Goal: Task Accomplishment & Management: Use online tool/utility

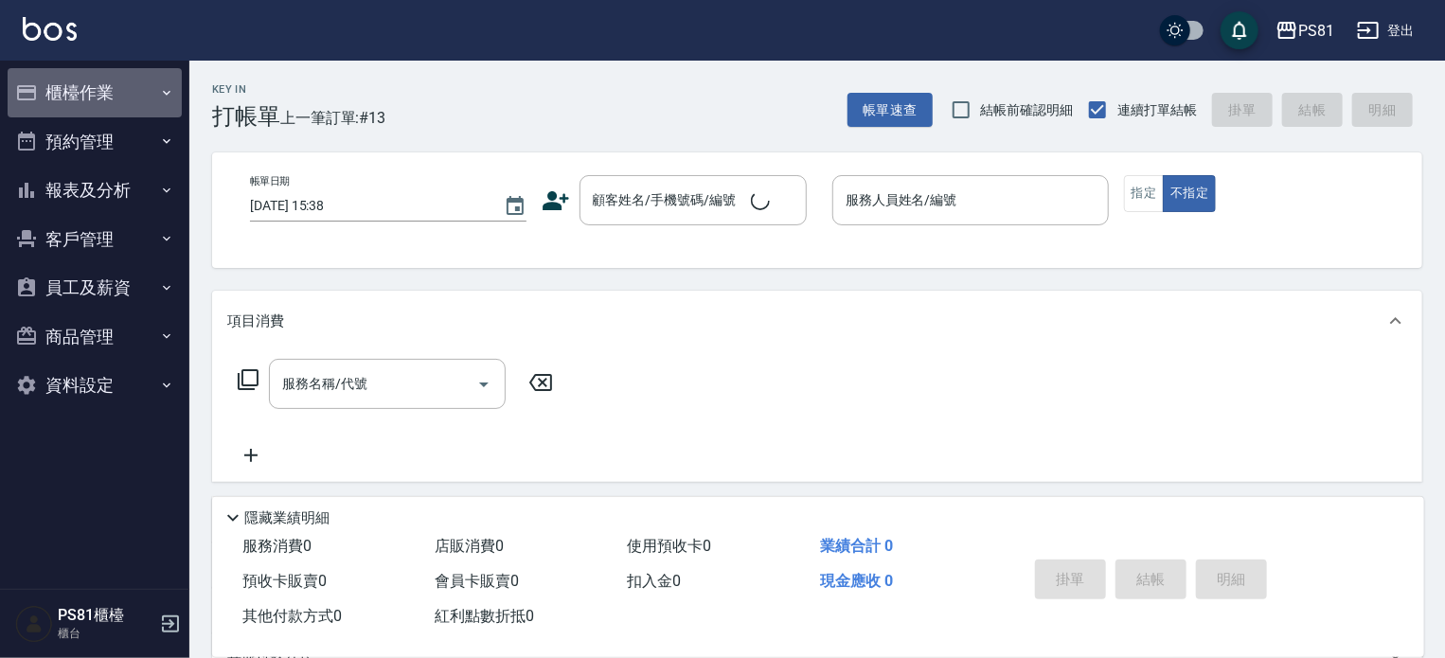
click at [103, 88] on button "櫃檯作業" at bounding box center [95, 92] width 174 height 49
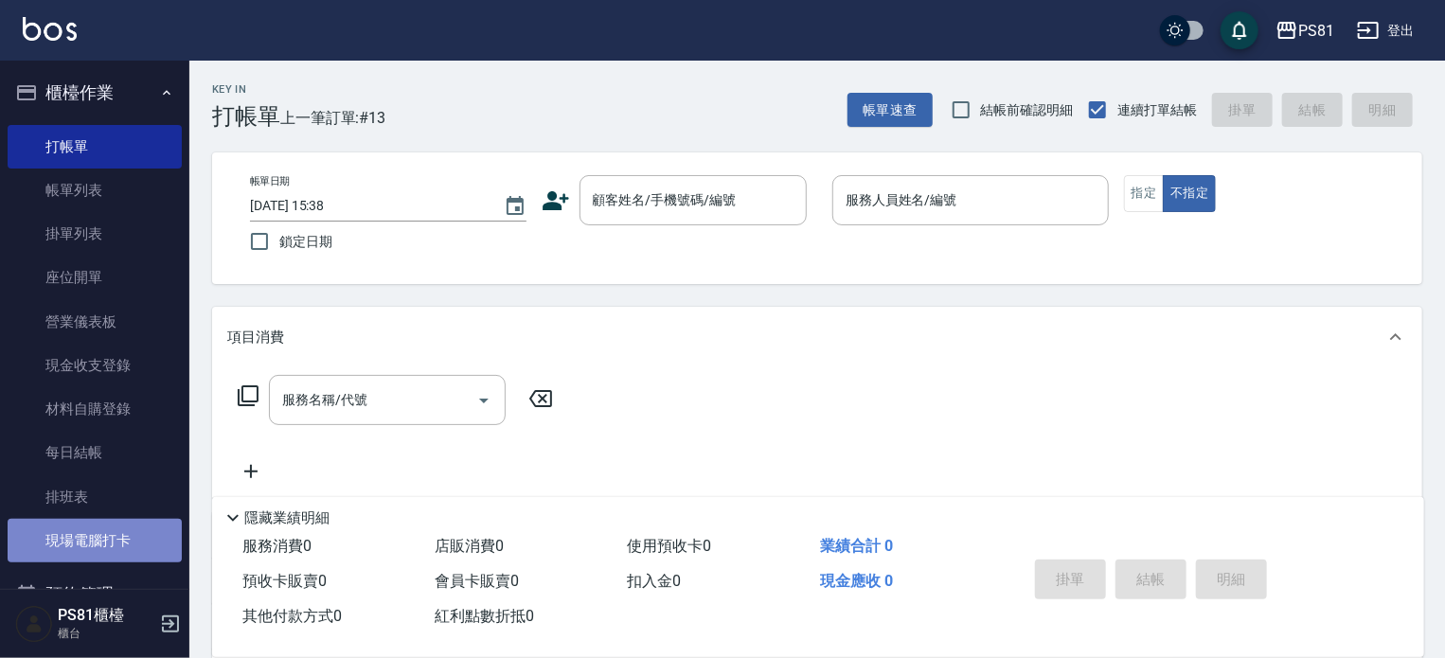
click at [135, 530] on link "現場電腦打卡" at bounding box center [95, 541] width 174 height 44
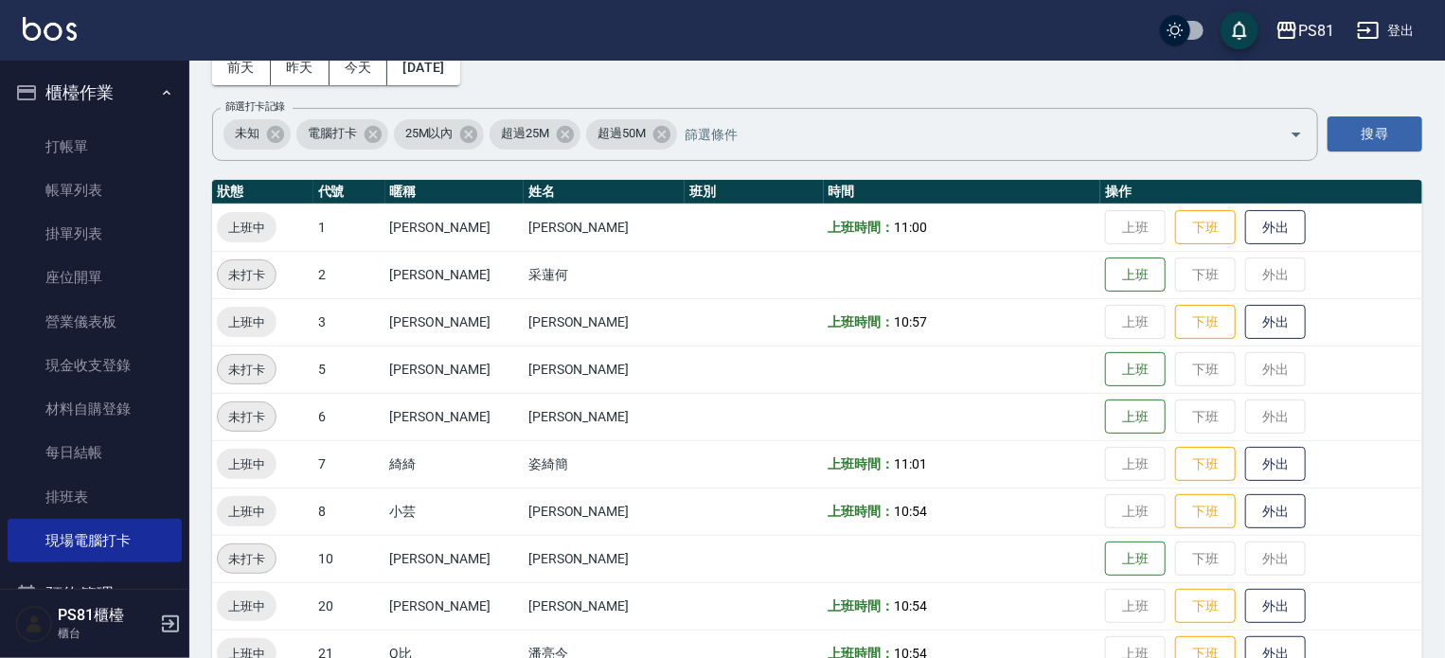
scroll to position [49, 0]
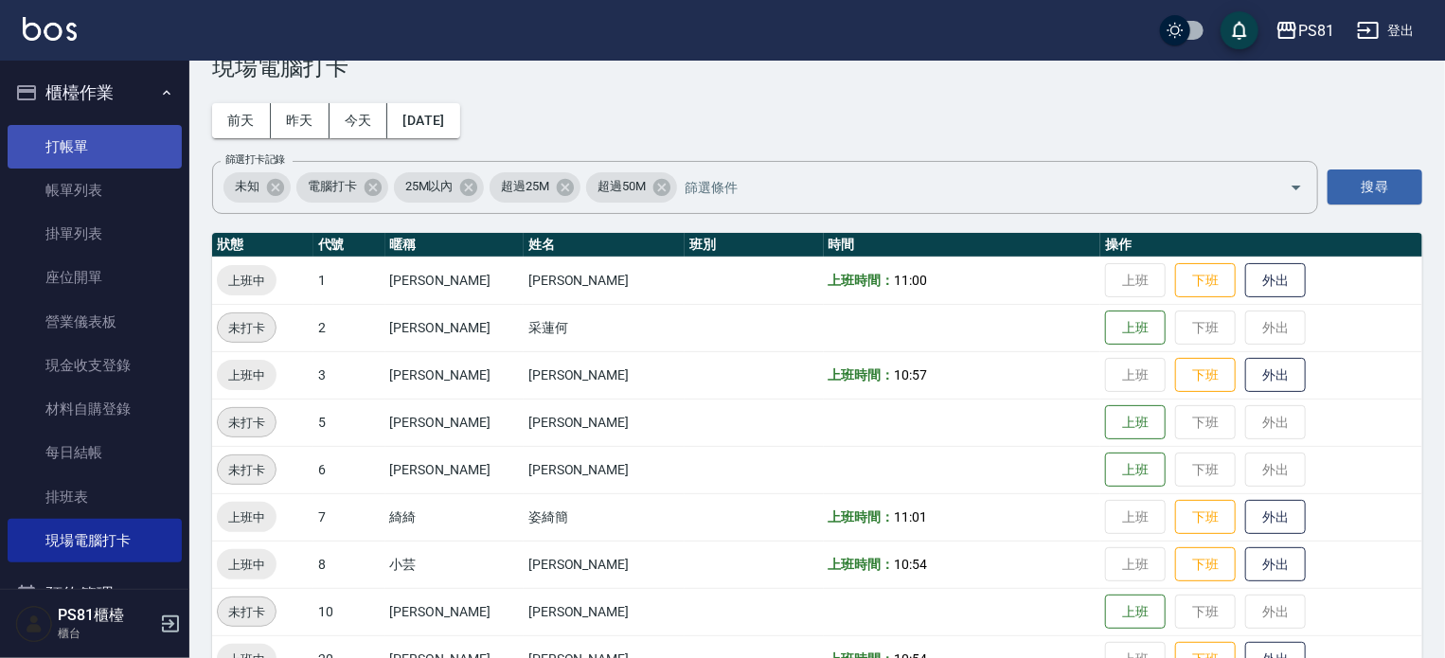
click at [81, 141] on link "打帳單" at bounding box center [95, 147] width 174 height 44
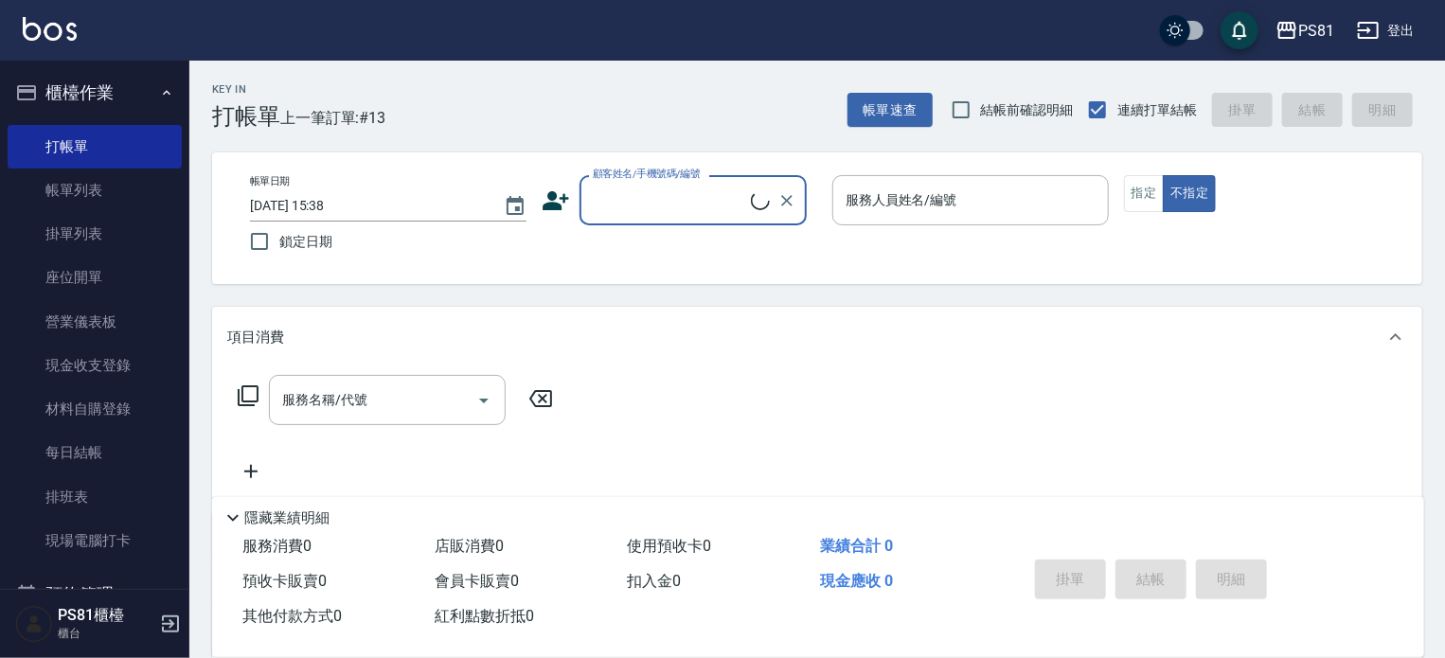
click at [314, 99] on div "Key In 打帳單 上一筆訂單:#13" at bounding box center [287, 95] width 196 height 69
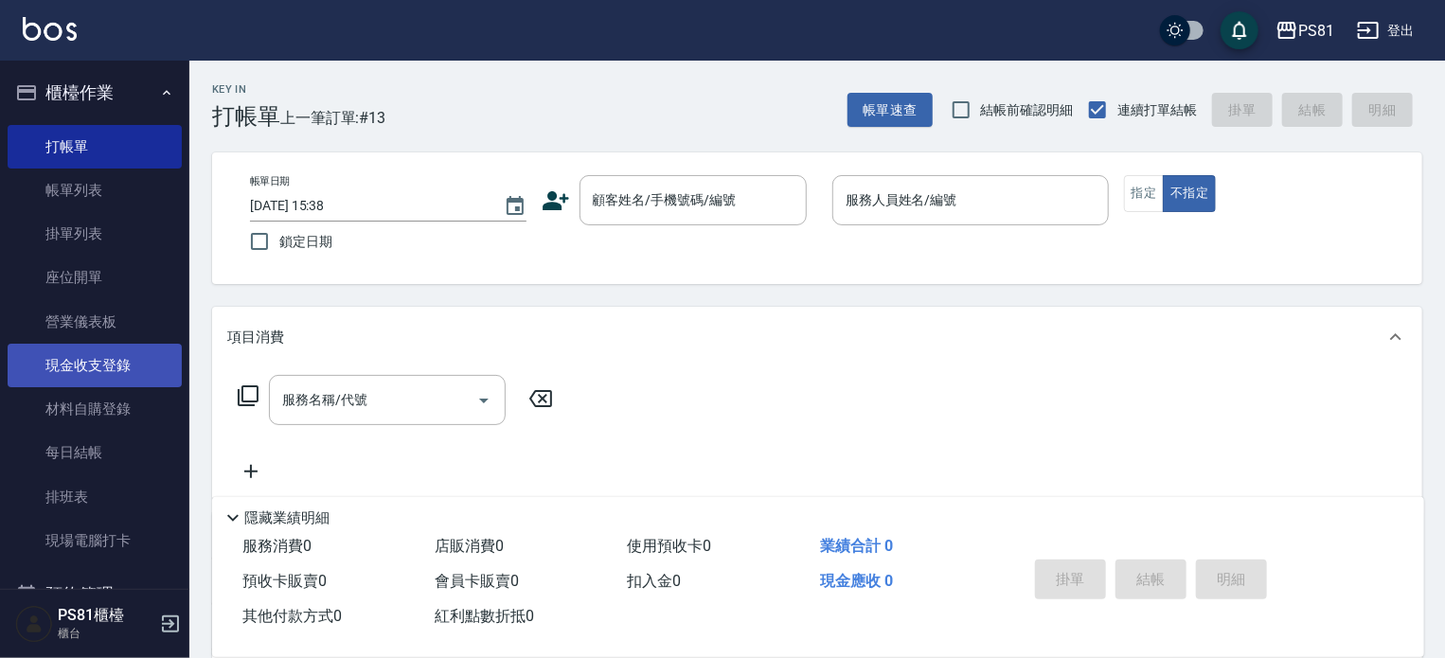
click at [129, 359] on link "現金收支登錄" at bounding box center [95, 366] width 174 height 44
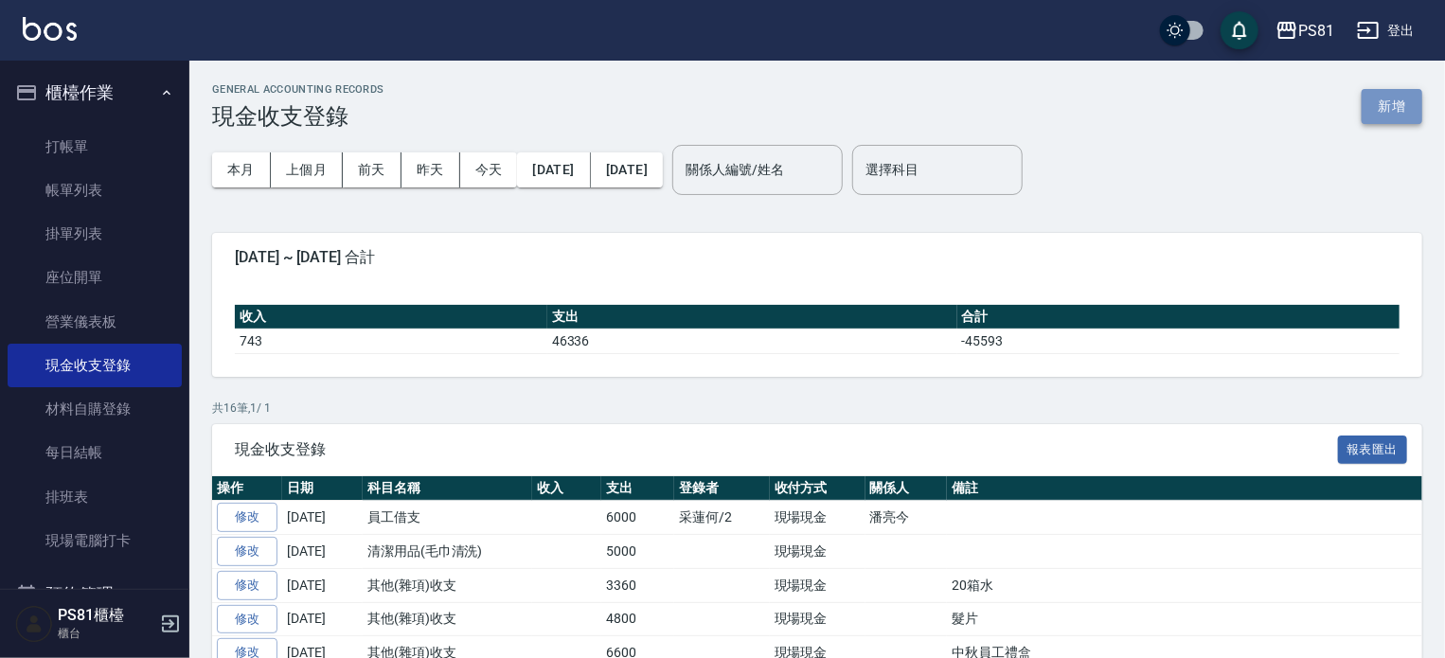
click at [1382, 117] on button "新增" at bounding box center [1392, 106] width 61 height 35
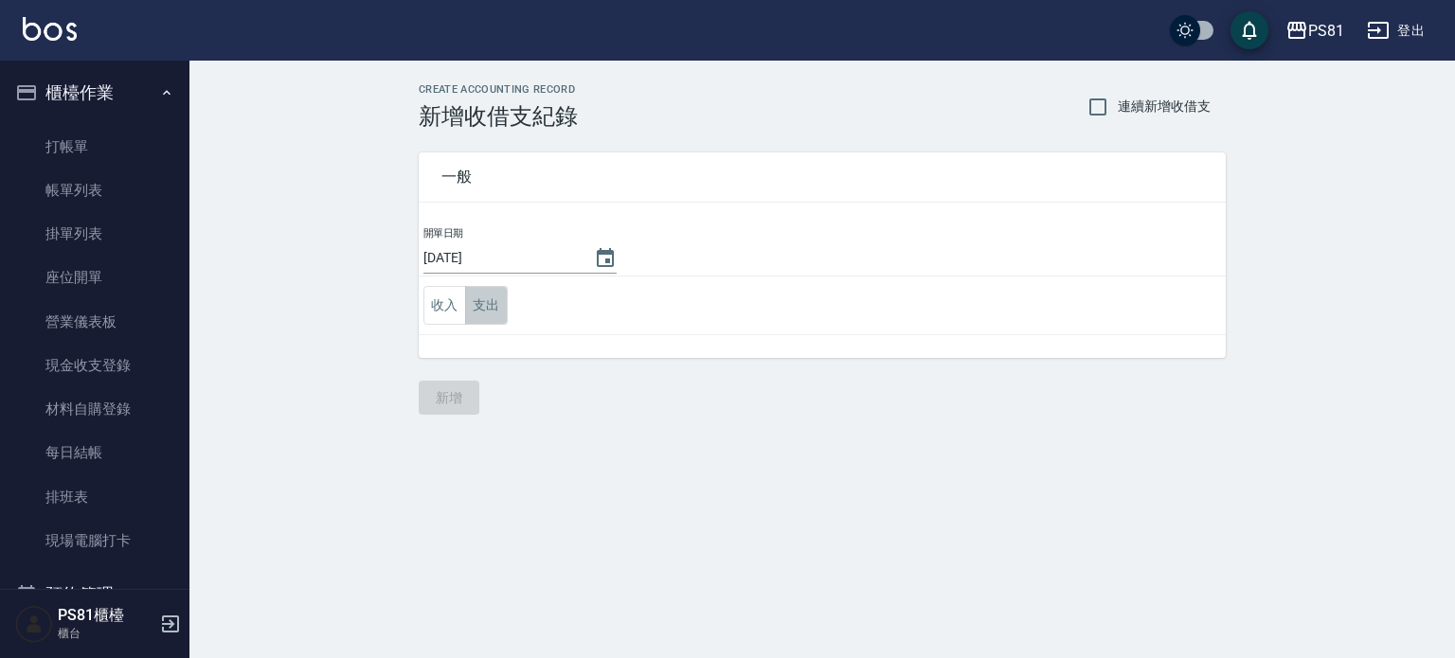
click at [488, 302] on button "支出" at bounding box center [486, 305] width 43 height 39
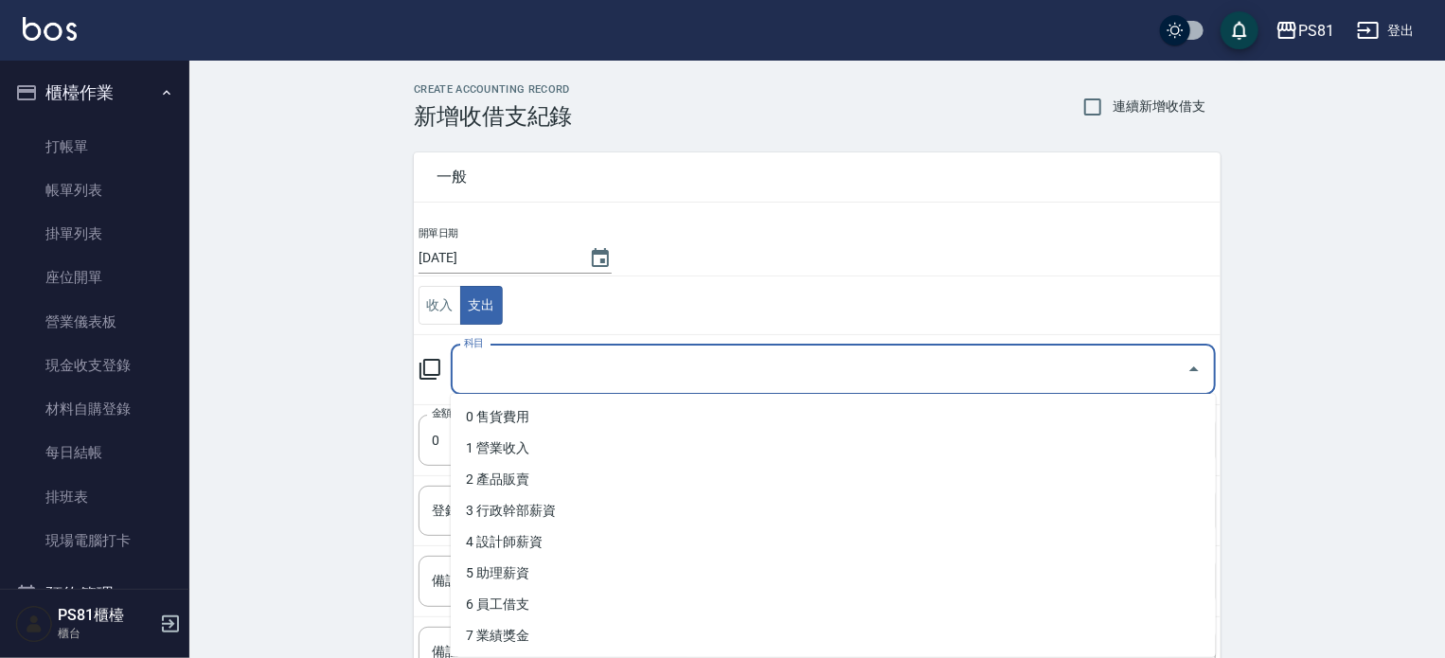
click at [511, 367] on input "科目" at bounding box center [819, 369] width 720 height 33
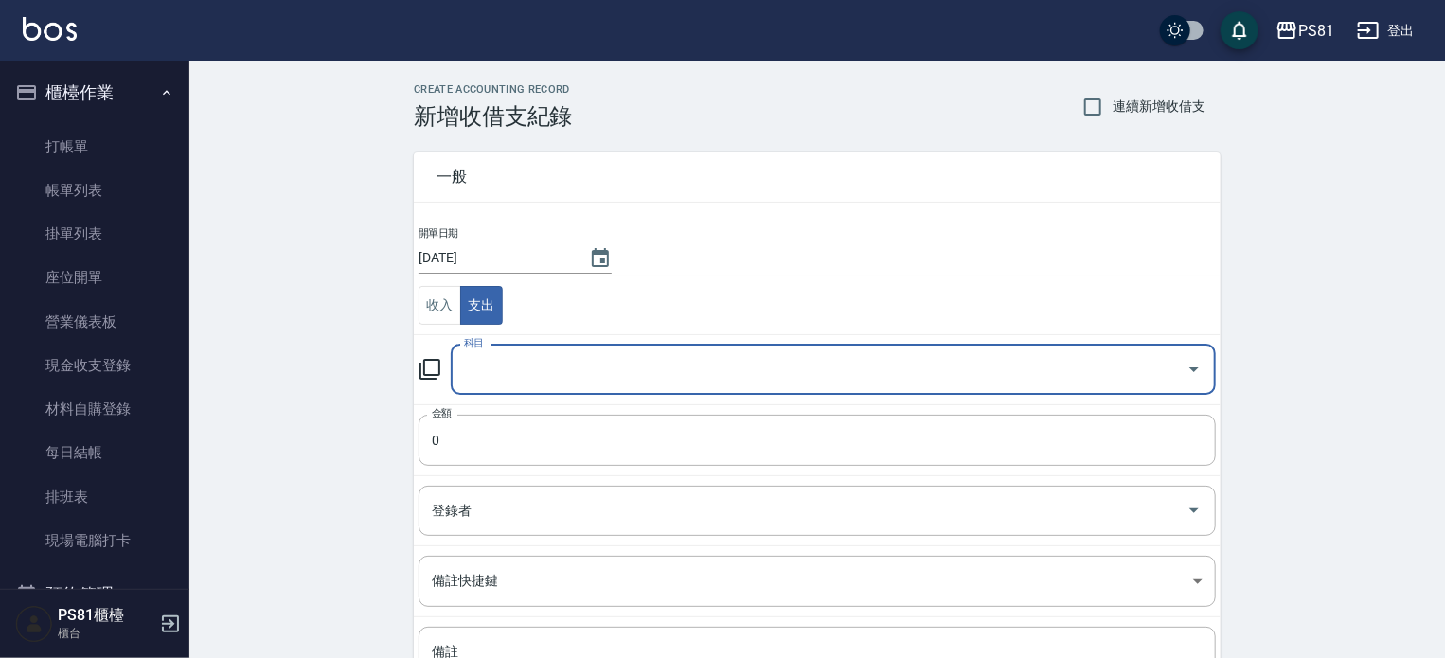
click at [576, 360] on input "科目" at bounding box center [819, 369] width 720 height 33
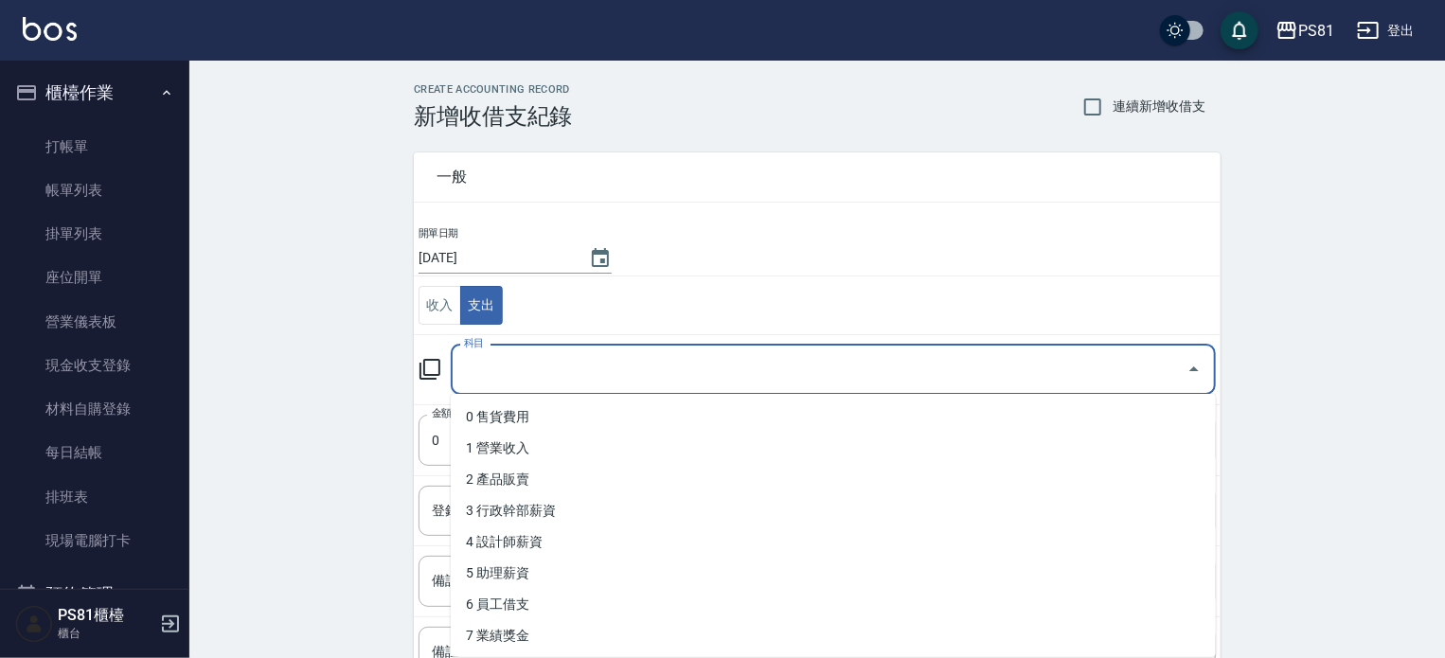
click at [576, 360] on input "科目" at bounding box center [819, 369] width 720 height 33
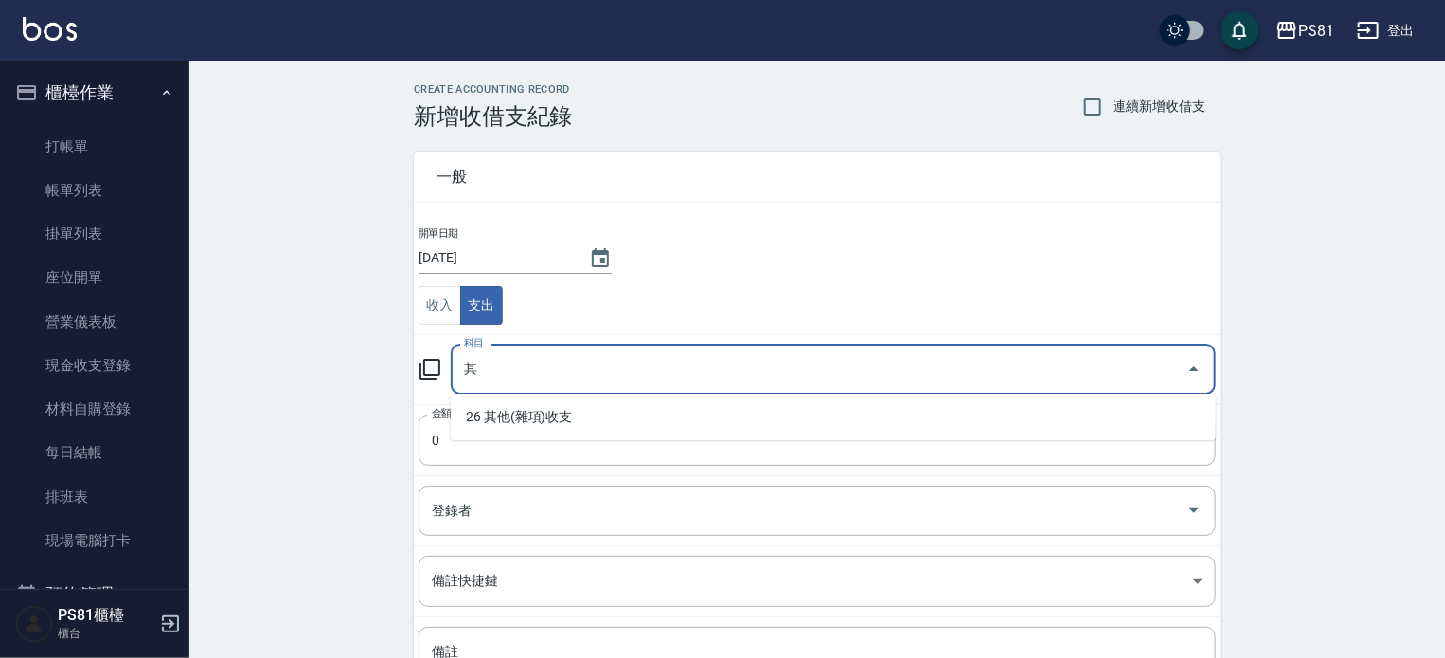
click at [573, 420] on li "26 其他(雜項)收支" at bounding box center [833, 417] width 765 height 31
type input "26 其他(雜項)收支"
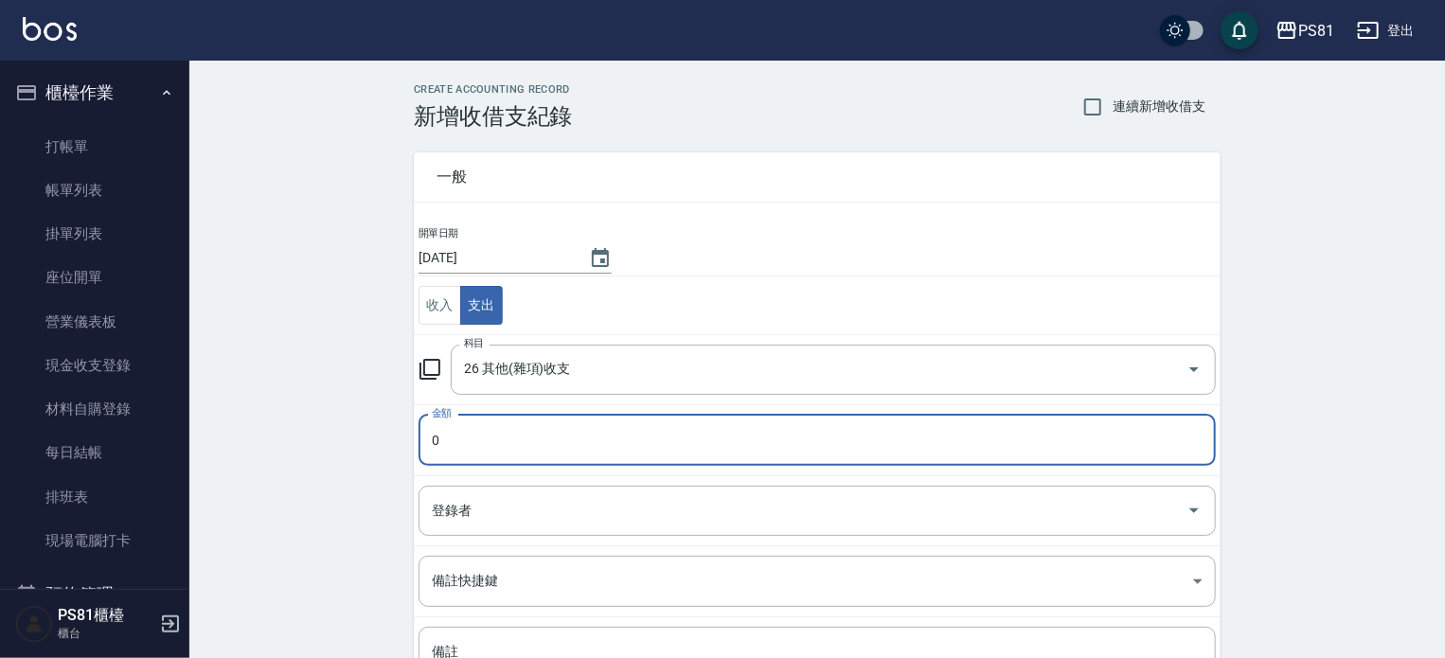
click at [556, 435] on input "0" at bounding box center [818, 440] width 798 height 51
type input "30"
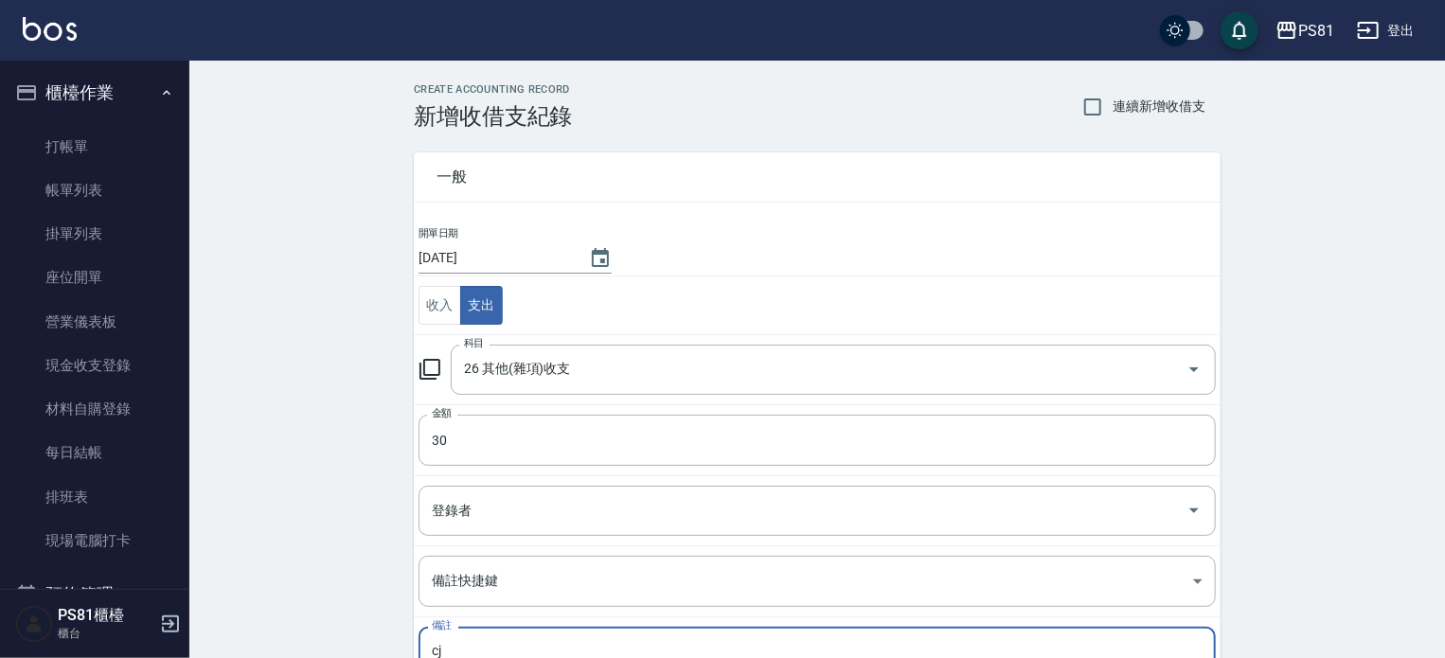
type textarea "c"
type textarea "匯費"
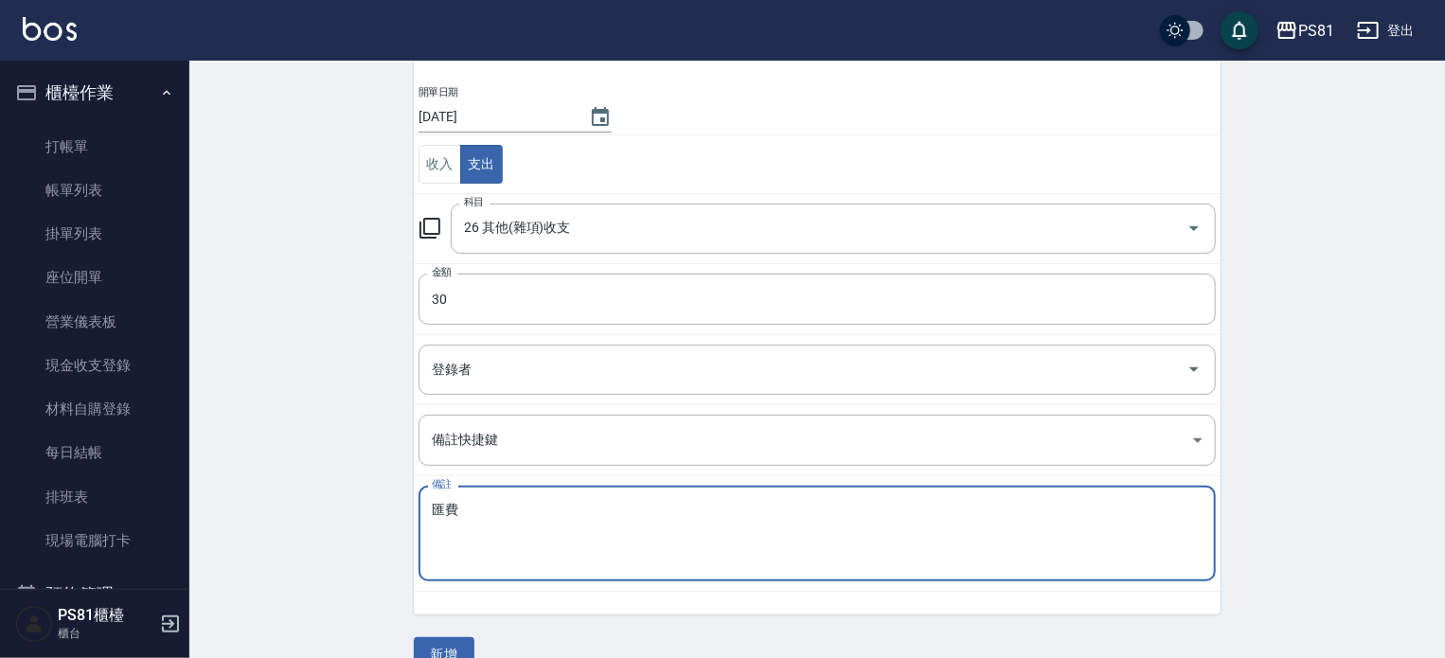
scroll to position [175, 0]
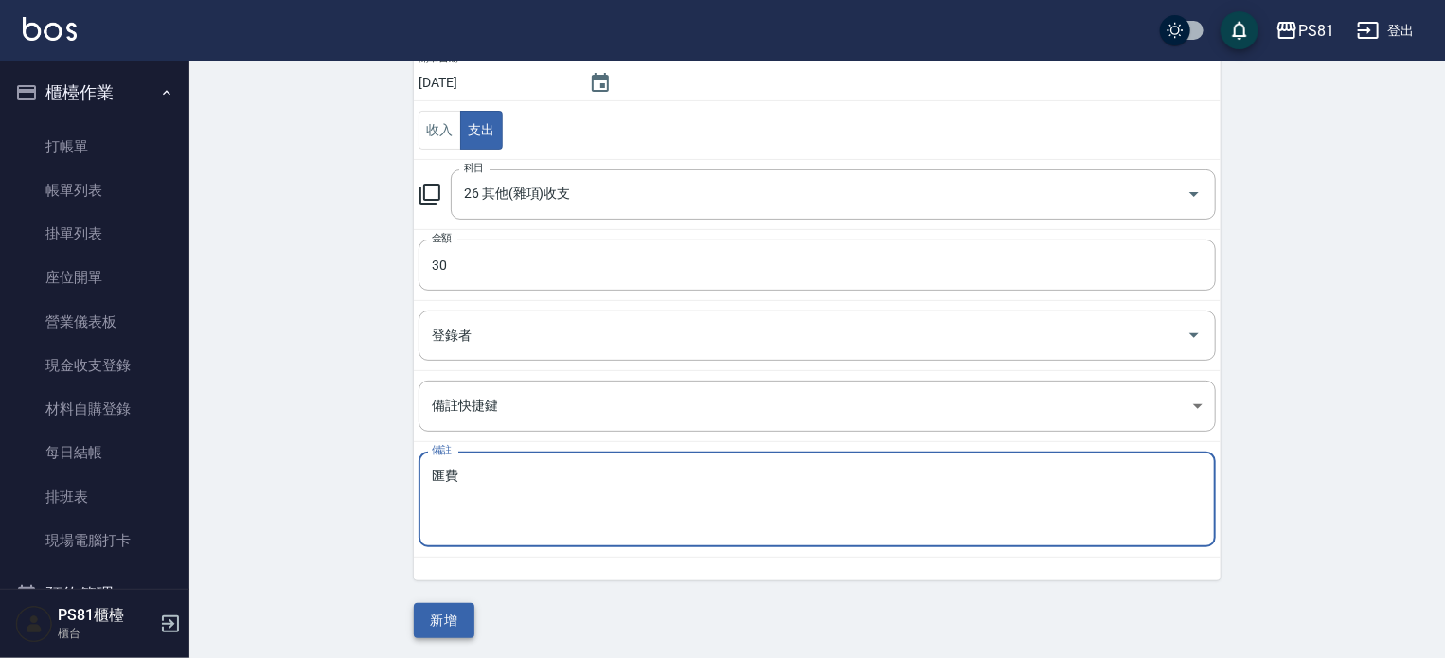
click at [455, 609] on button "新增" at bounding box center [444, 620] width 61 height 35
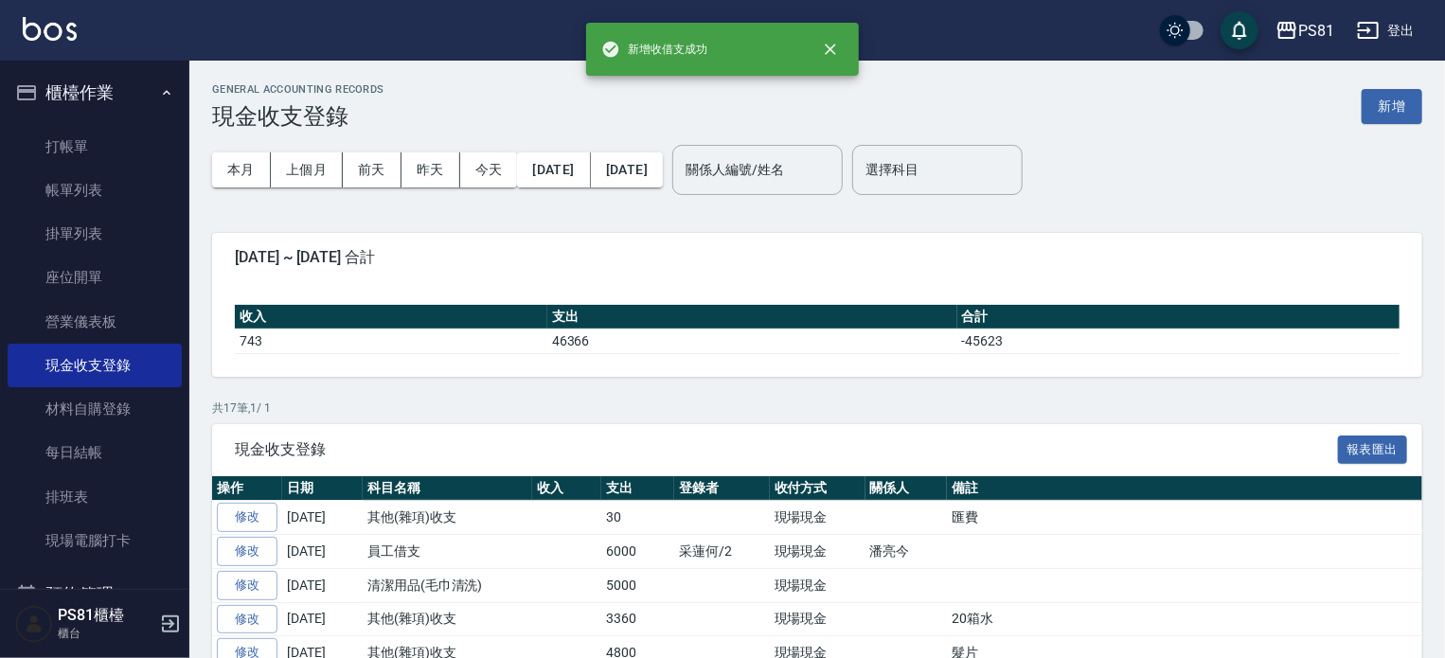
click at [51, 100] on button "櫃檯作業" at bounding box center [95, 92] width 174 height 49
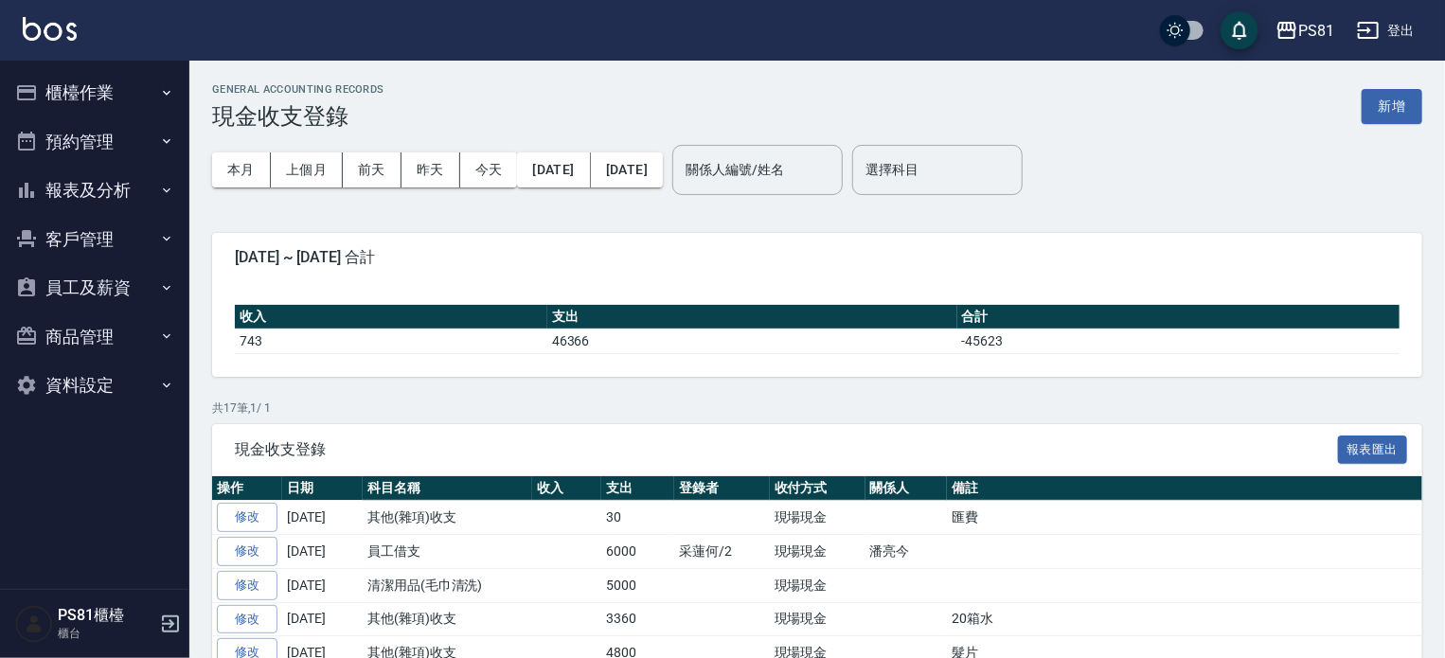
click at [96, 204] on button "報表及分析" at bounding box center [95, 190] width 174 height 49
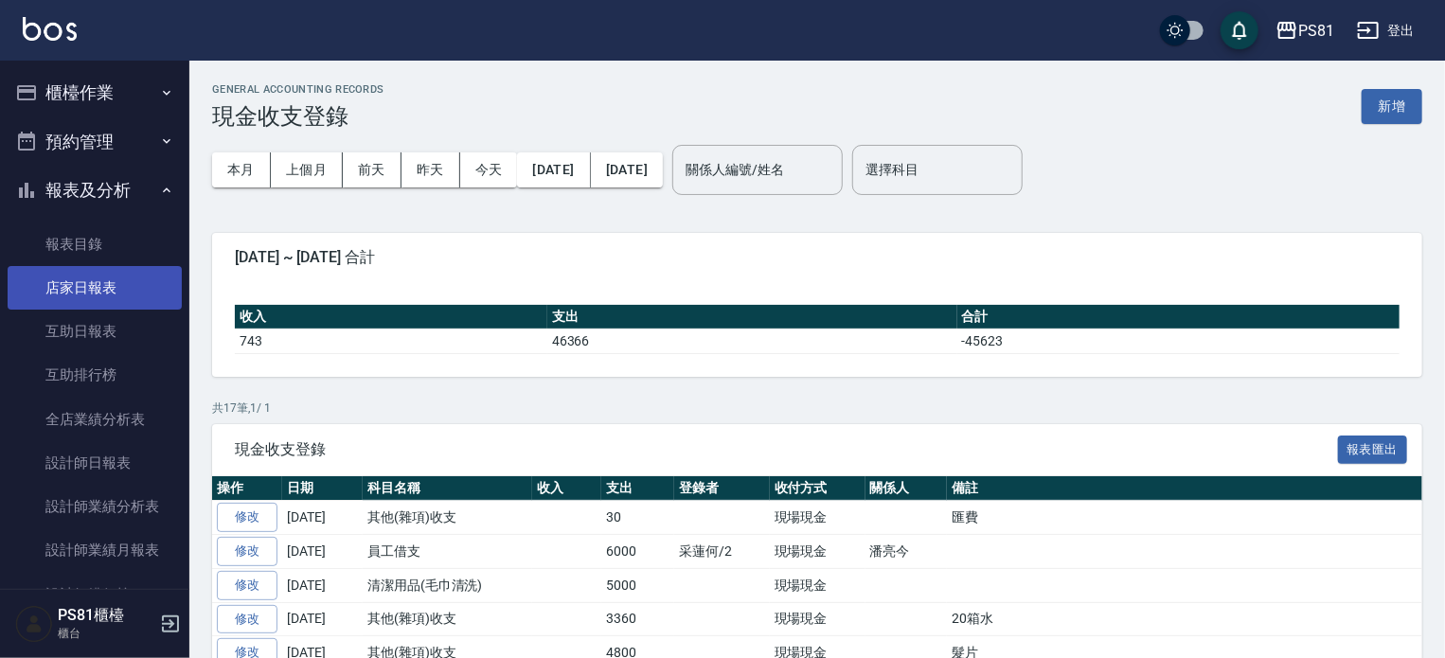
click at [129, 291] on link "店家日報表" at bounding box center [95, 288] width 174 height 44
